Goal: Information Seeking & Learning: Find specific fact

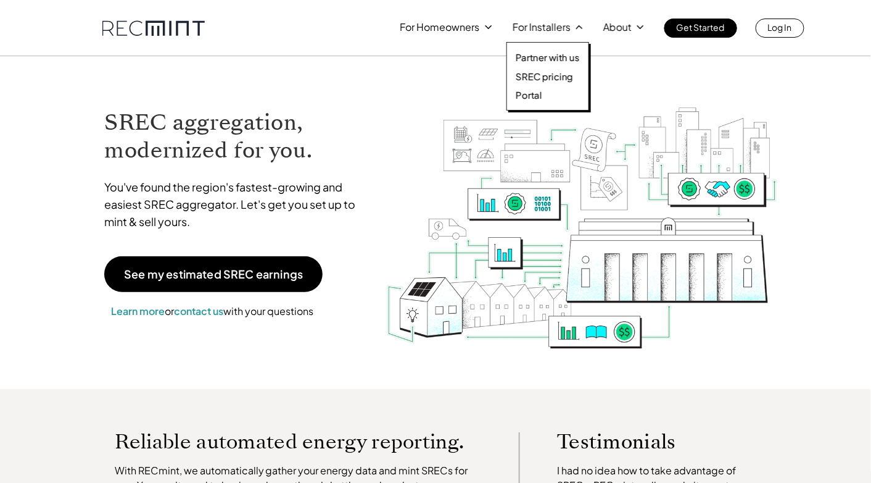
click at [544, 28] on p "For Installers" at bounding box center [542, 27] width 58 height 17
click at [556, 73] on p "SREC pricing" at bounding box center [544, 76] width 57 height 12
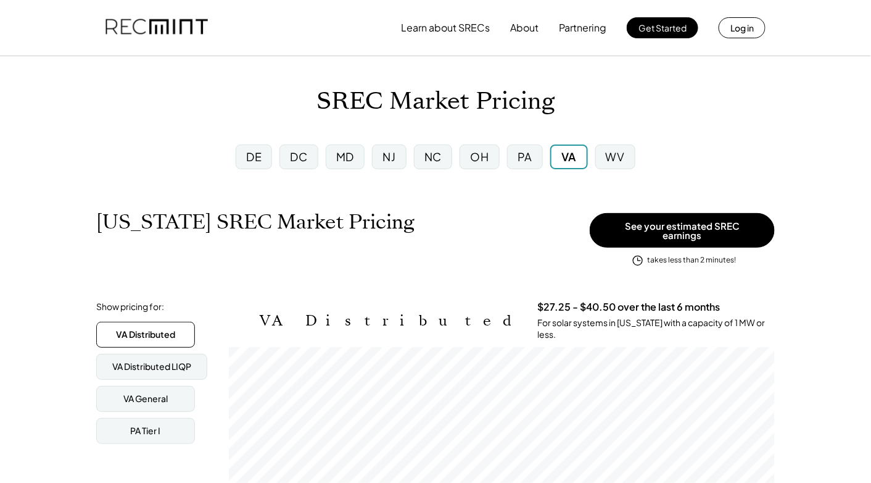
scroll to position [203, 546]
click at [335, 158] on div "MD" at bounding box center [345, 156] width 39 height 25
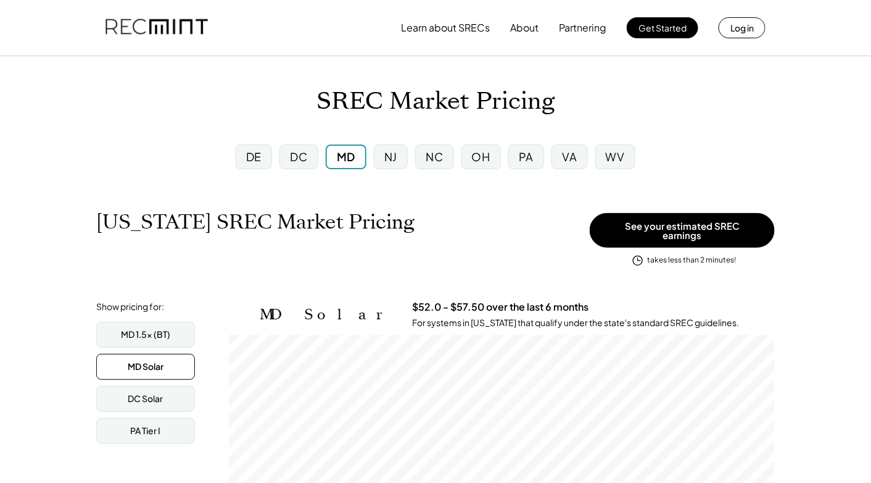
scroll to position [203, 546]
click at [144, 365] on div "MD Solar" at bounding box center [146, 366] width 36 height 12
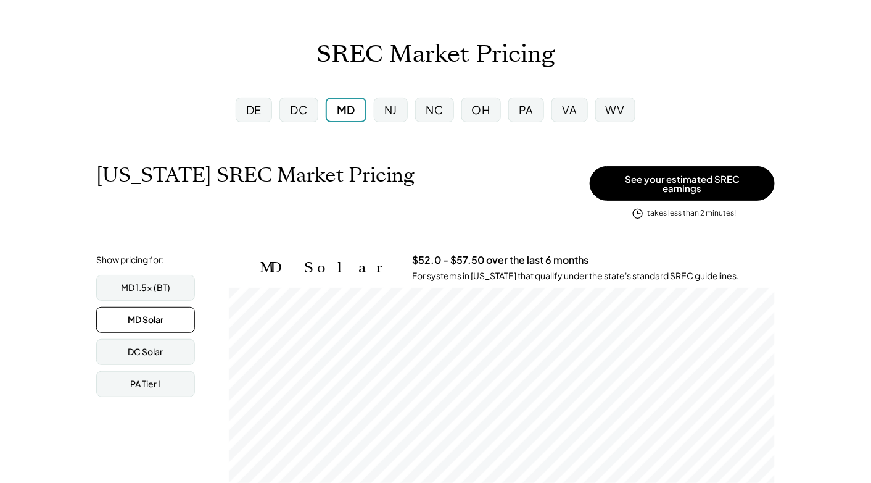
scroll to position [62, 0]
